Goal: Task Accomplishment & Management: Manage account settings

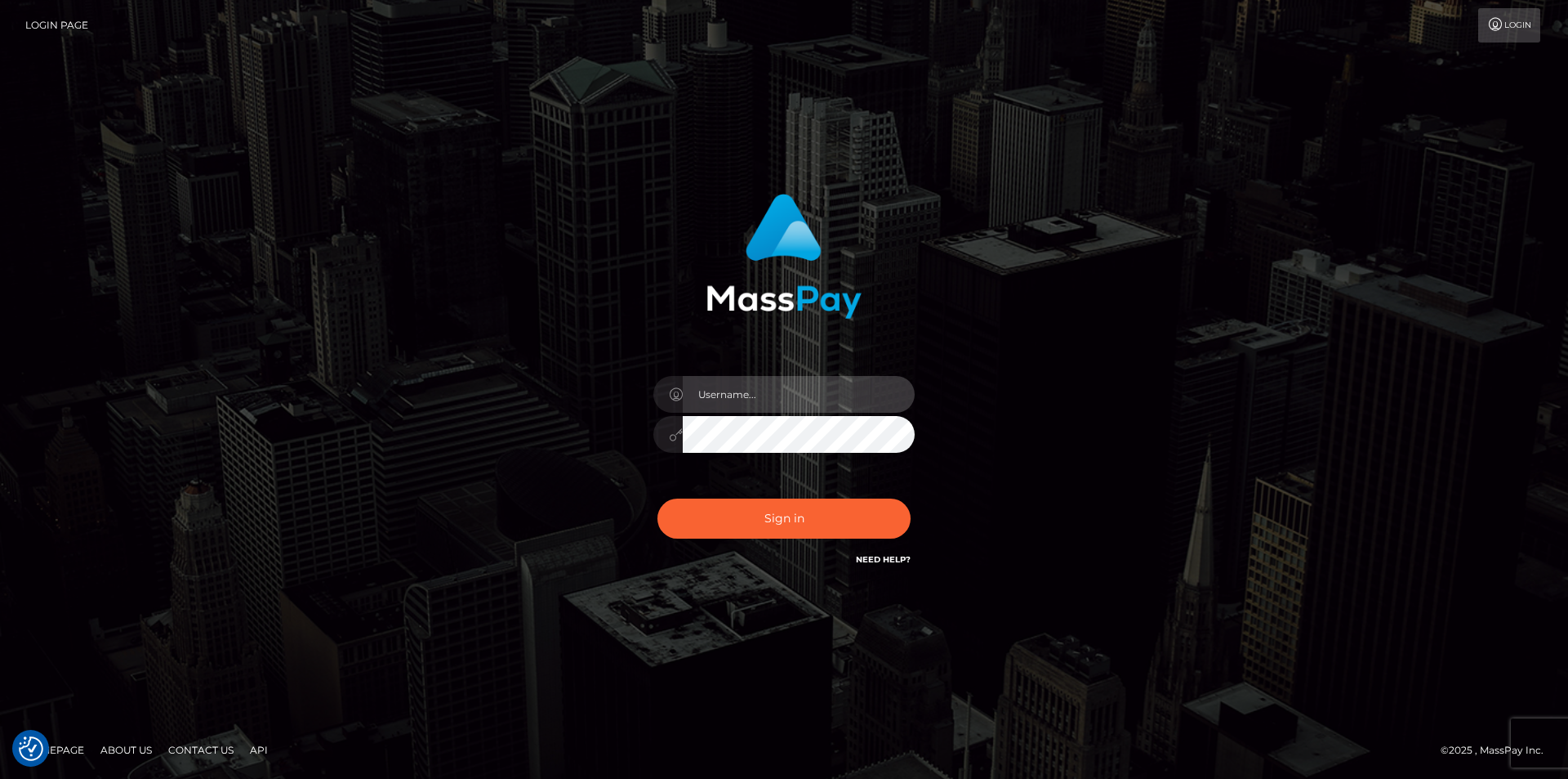
click at [755, 390] on input "text" at bounding box center [799, 394] width 232 height 37
paste input "alex.tp"
type input "alex.tp"
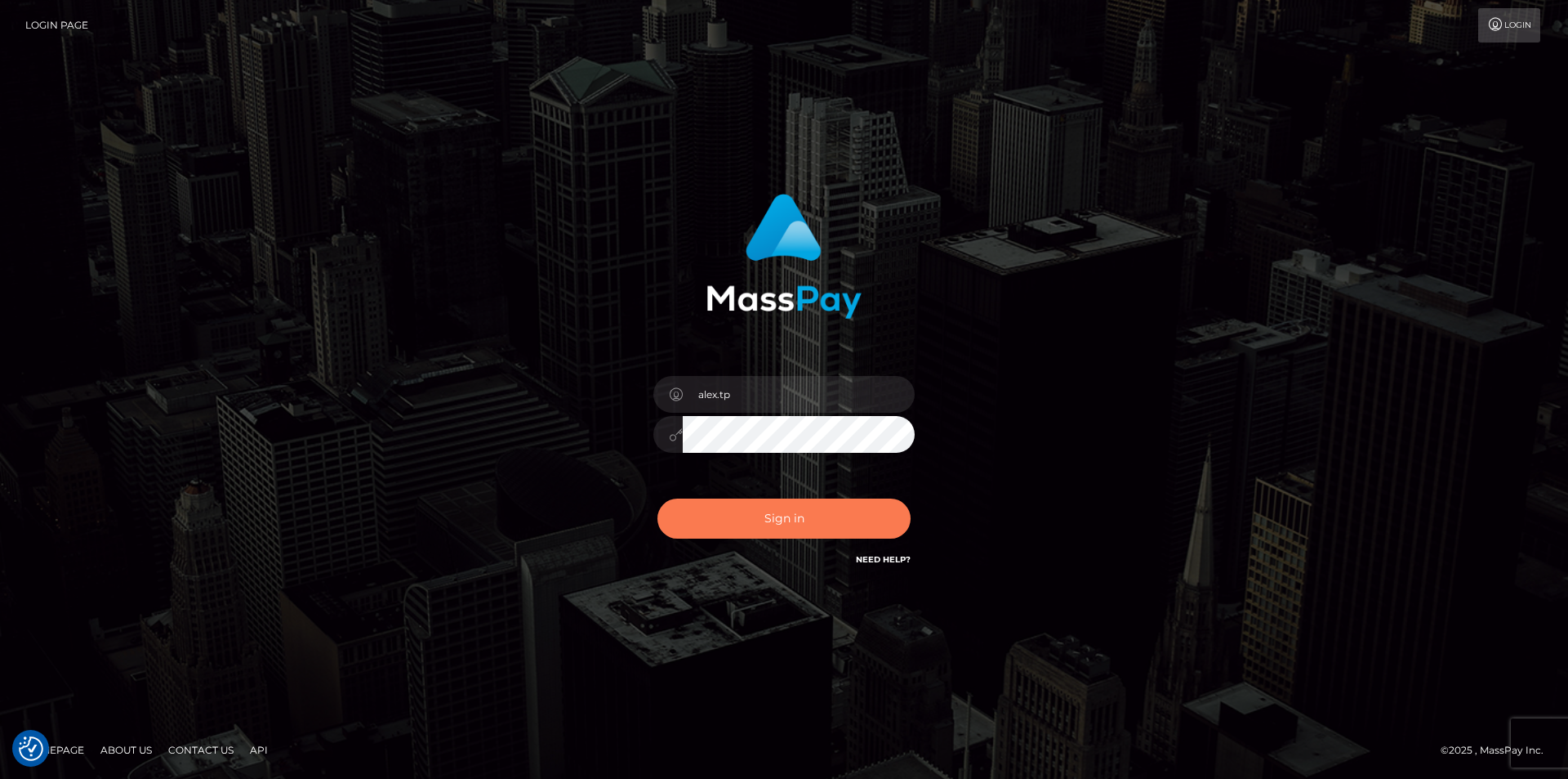
click at [765, 519] on button "Sign in" at bounding box center [783, 518] width 253 height 40
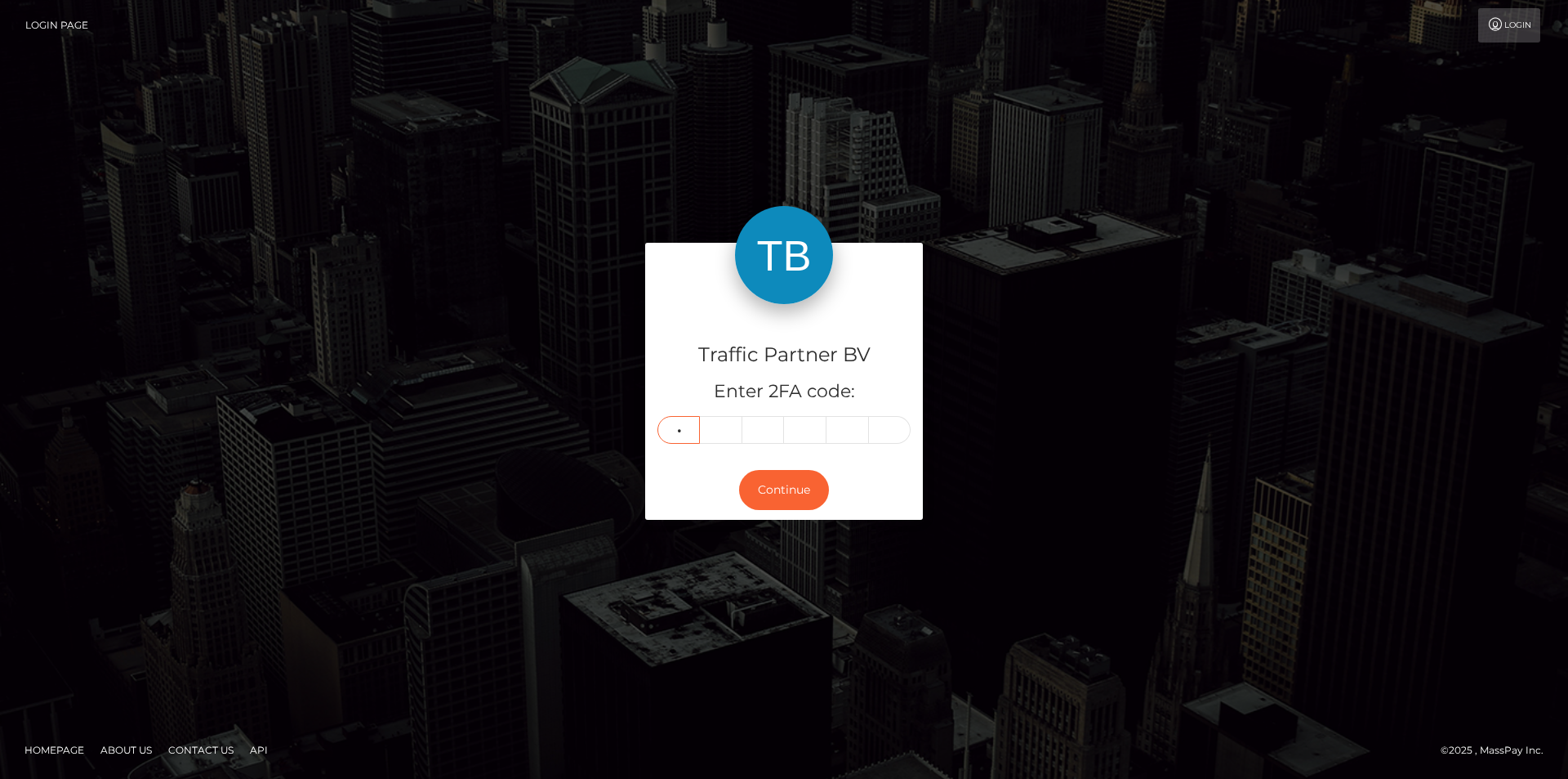
type input "1"
type input "5"
type input "9"
type input "4"
type input "8"
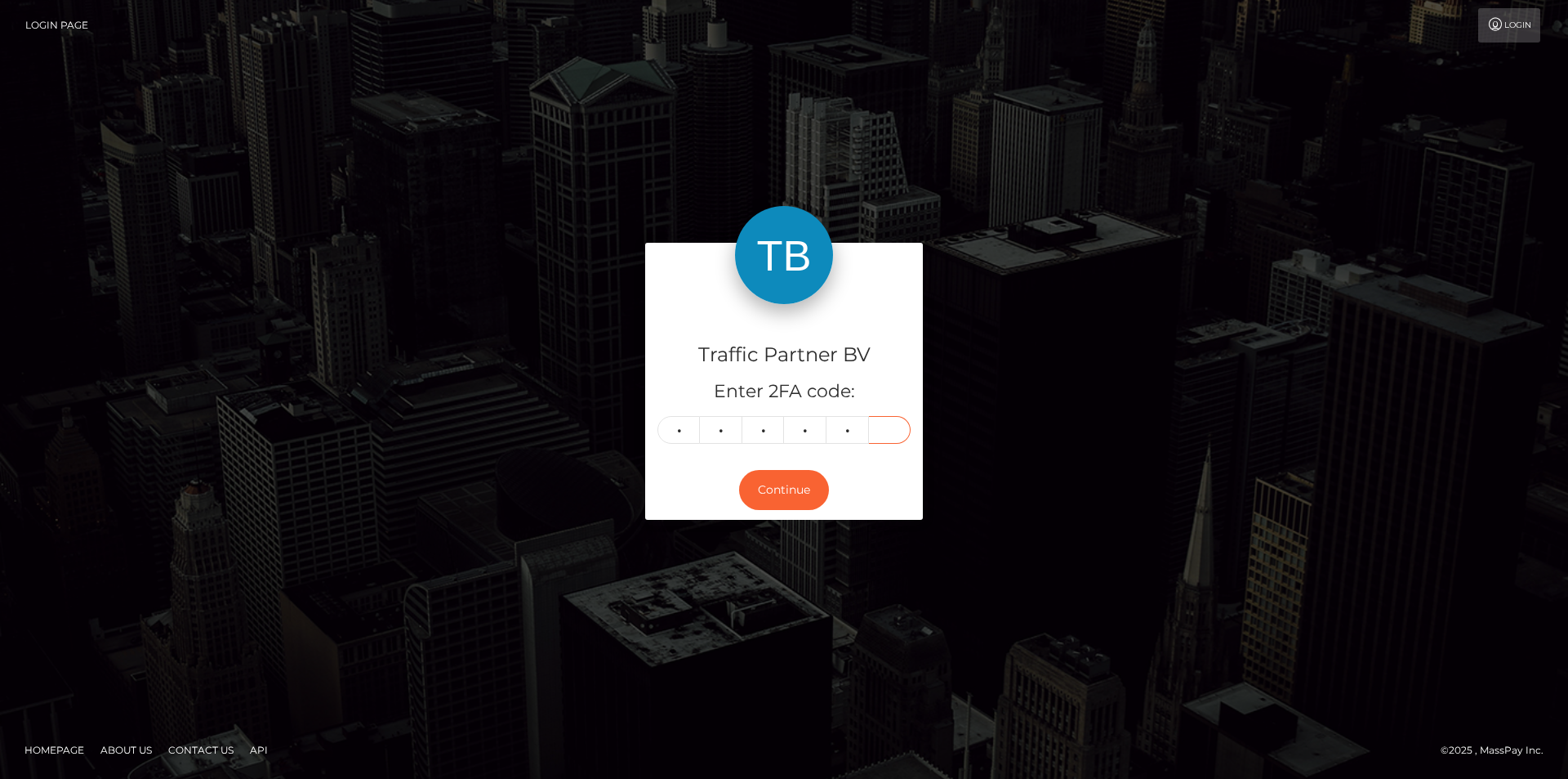
type input "1"
